Goal: Check status: Check status

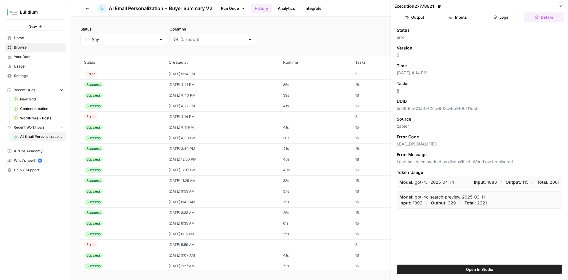
click at [186, 74] on td "08/19/25 at 5:24 PM" at bounding box center [222, 74] width 115 height 11
click at [186, 86] on td "08/19/25 at 4:41 PM" at bounding box center [222, 84] width 115 height 11
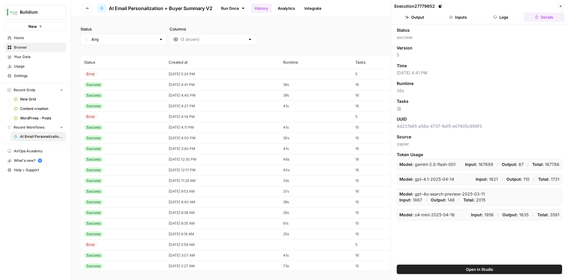
click at [416, 20] on button "Output" at bounding box center [414, 16] width 41 height 9
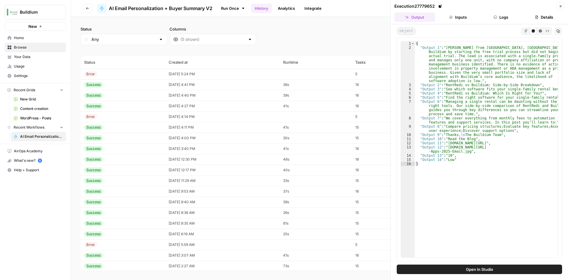
click at [447, 18] on button "Inputs" at bounding box center [458, 16] width 41 height 9
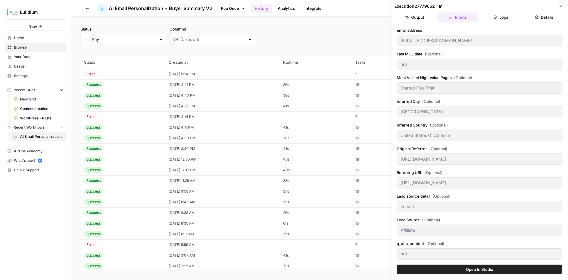
click at [558, 7] on button "Close" at bounding box center [561, 6] width 8 height 8
